Goal: Task Accomplishment & Management: Manage account settings

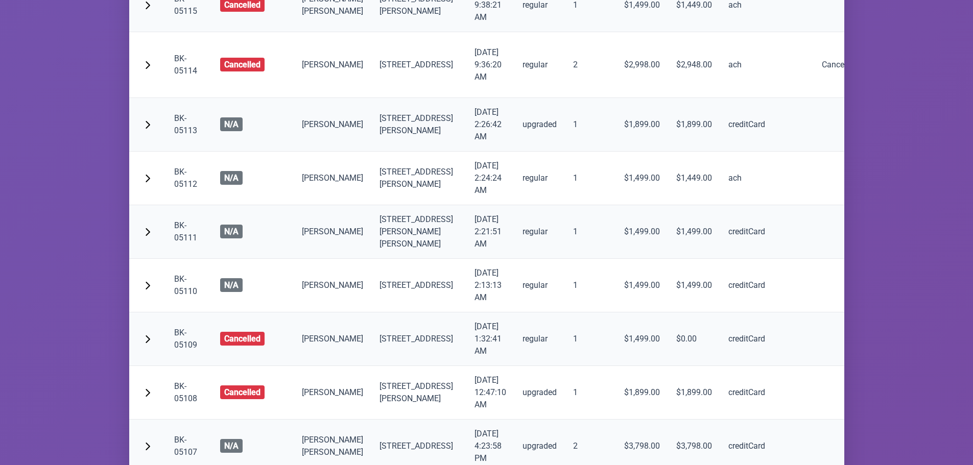
scroll to position [8934, 0]
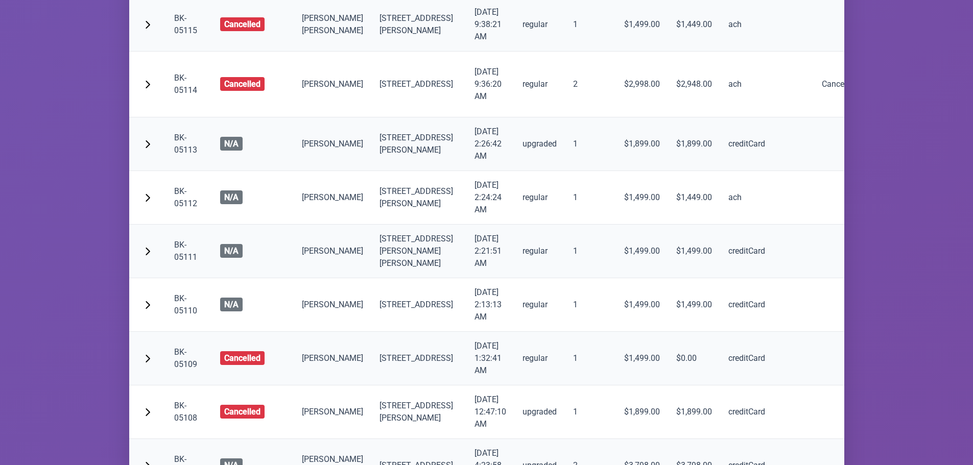
click at [180, 52] on td "BK-05115" at bounding box center [189, 25] width 46 height 54
click at [183, 35] on link "BK-05115" at bounding box center [185, 24] width 23 height 22
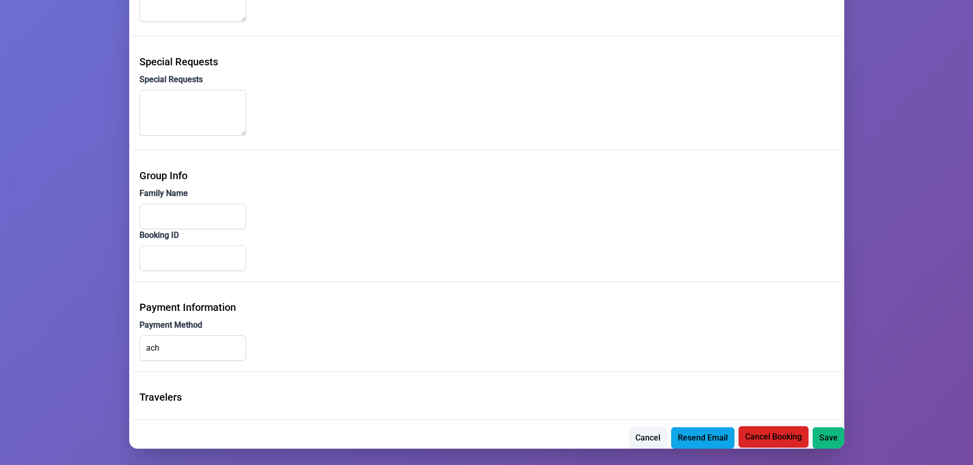
click at [773, 438] on span "Cancel Booking" at bounding box center [773, 437] width 57 height 12
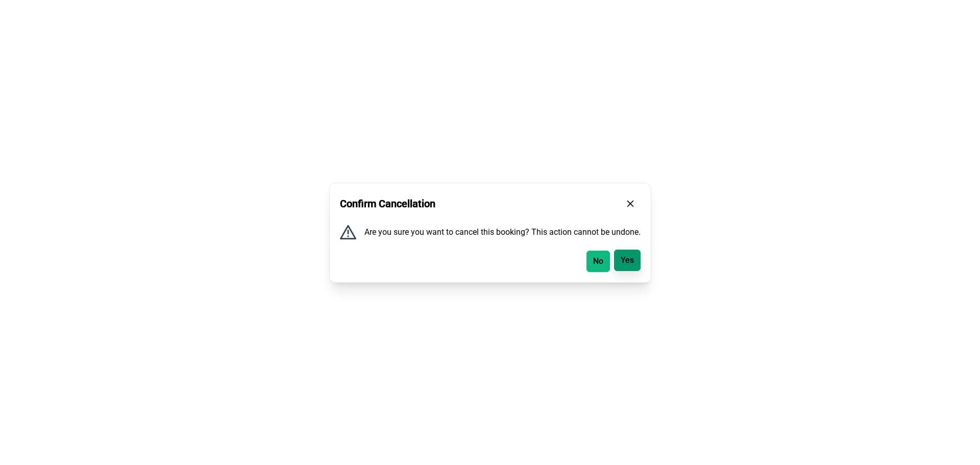
click at [624, 264] on span "Yes" at bounding box center [627, 260] width 13 height 12
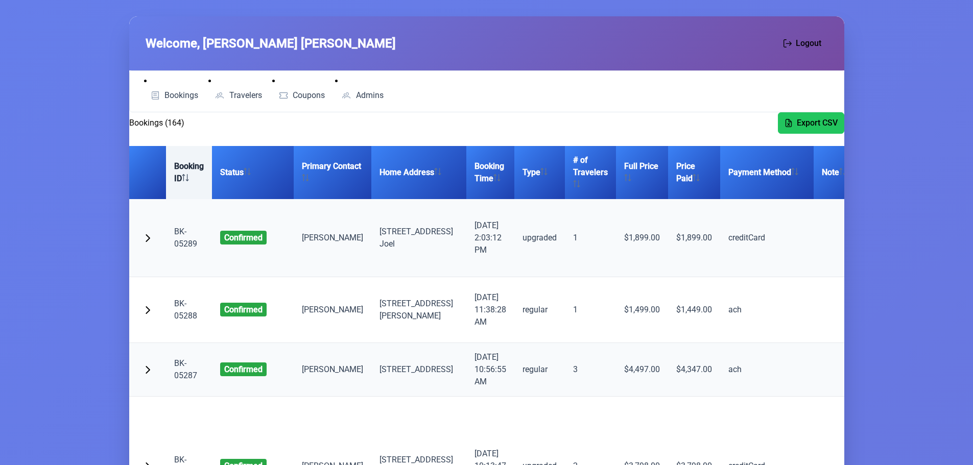
click at [192, 166] on th "Booking ID" at bounding box center [189, 172] width 46 height 53
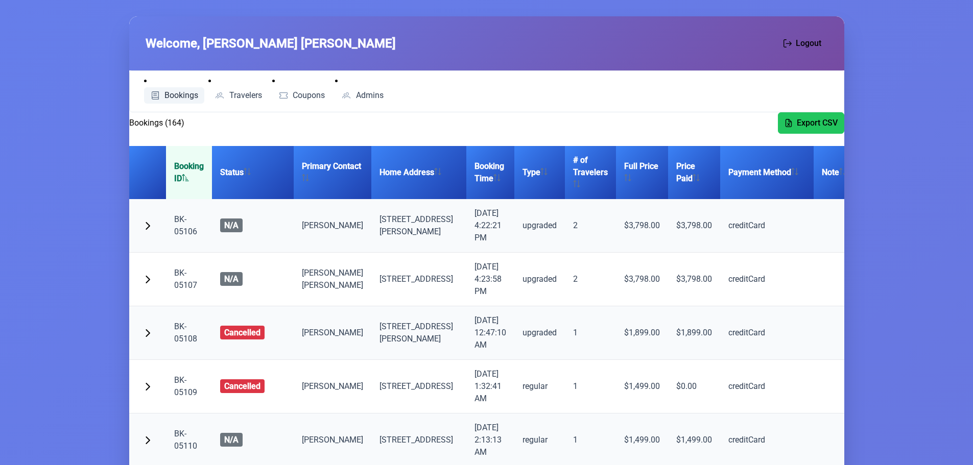
click at [173, 95] on span "Bookings" at bounding box center [181, 95] width 34 height 8
click at [239, 95] on span "Travelers" at bounding box center [245, 95] width 33 height 8
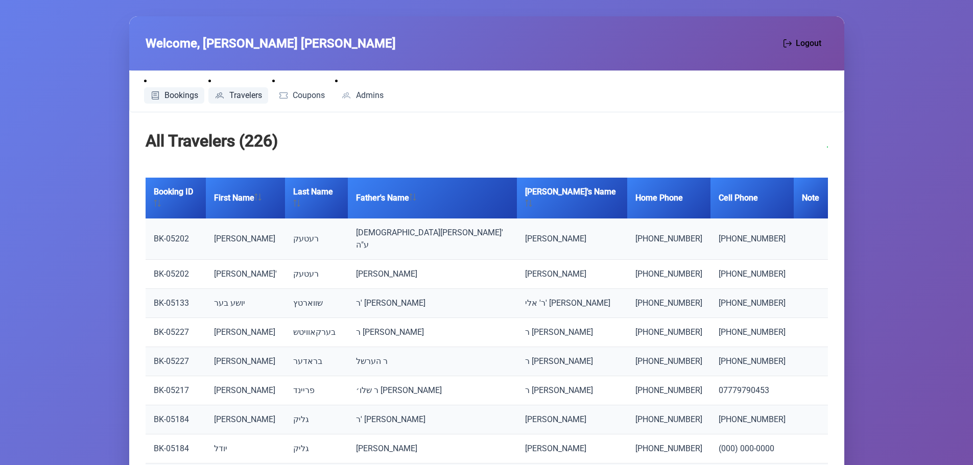
click at [189, 96] on span "Bookings" at bounding box center [181, 95] width 34 height 8
